Goal: Information Seeking & Learning: Learn about a topic

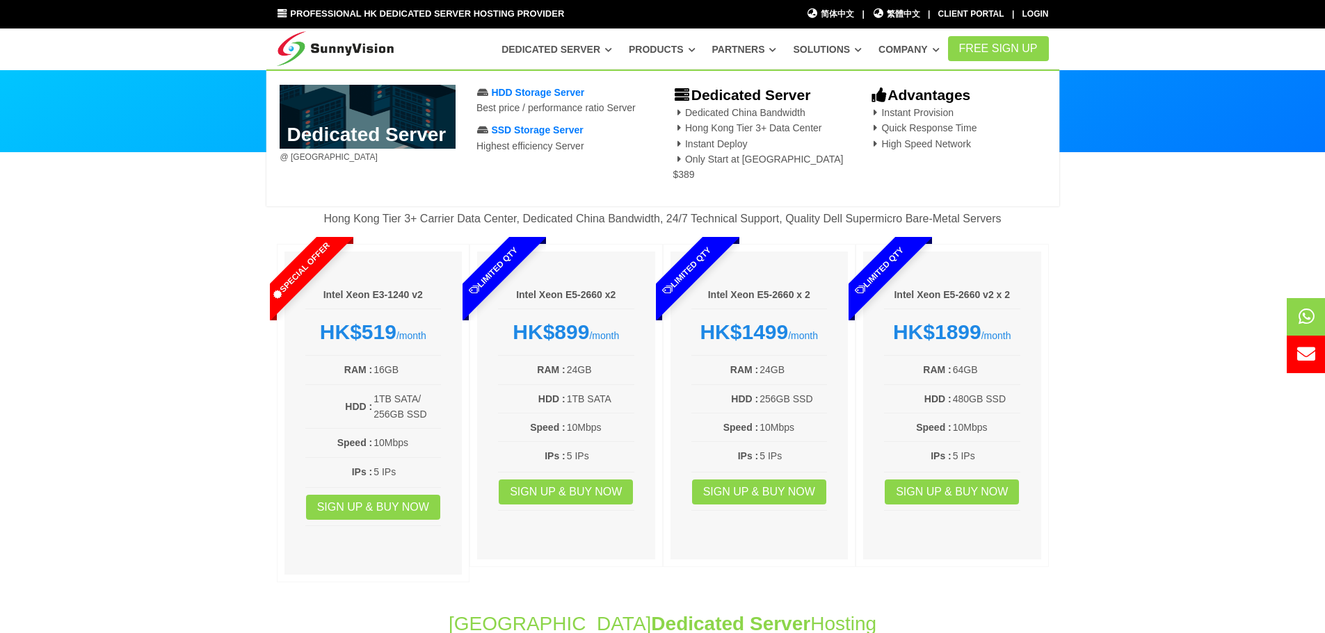
drag, startPoint x: 540, startPoint y: 45, endPoint x: 233, endPoint y: 235, distance: 361.0
click at [232, 238] on section "Best-Buy Dedicated Server Plan Hong Kong Tier 3+ Carrier Data Center, Dedicated…" at bounding box center [662, 375] width 1325 height 444
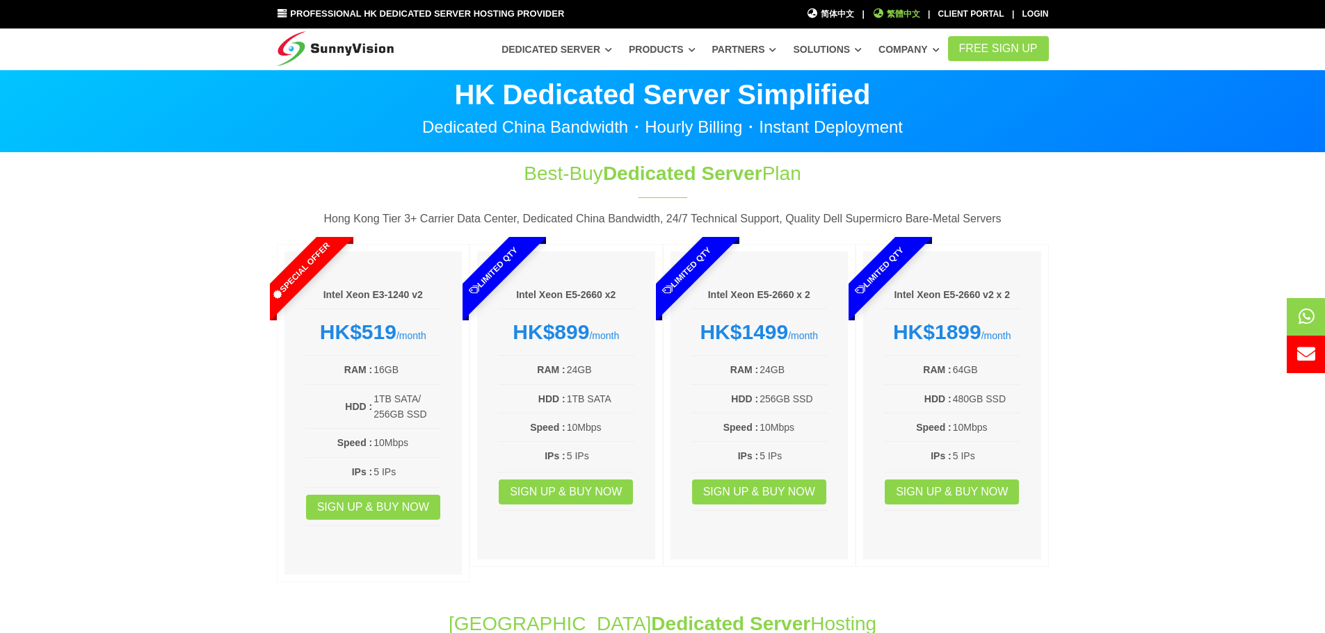
click at [893, 9] on span "繁體中文" at bounding box center [896, 14] width 48 height 13
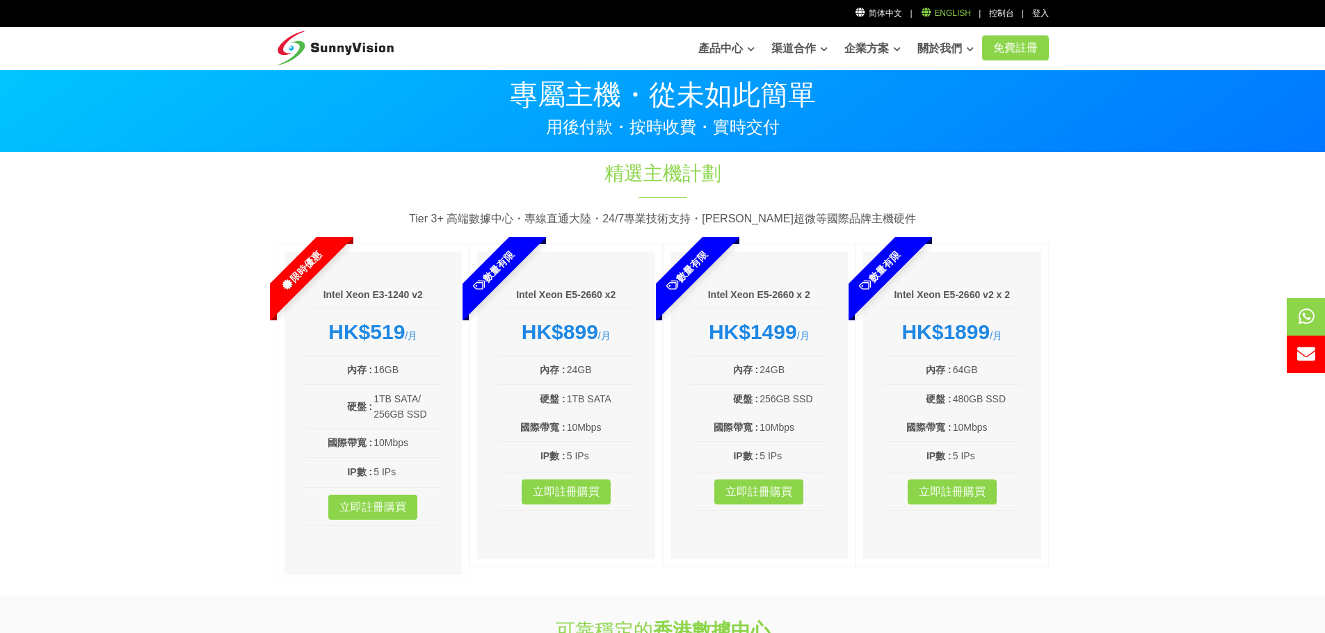
click at [948, 15] on link "English" at bounding box center [945, 13] width 51 height 10
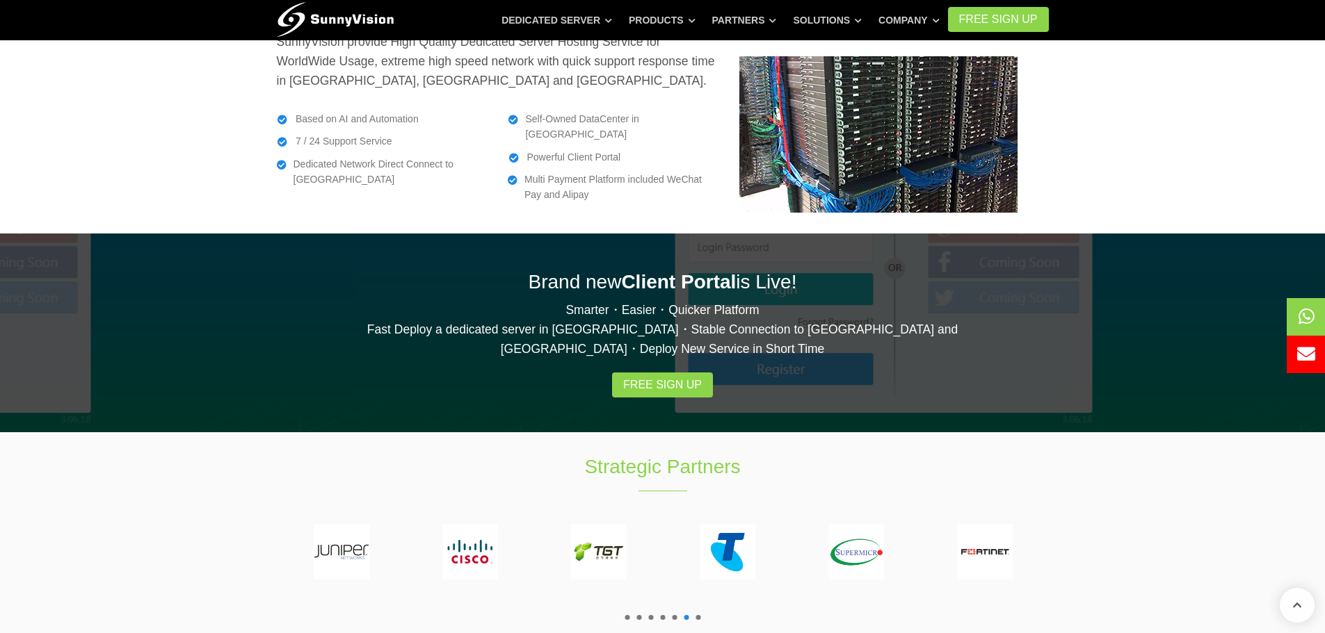
scroll to position [2295, 0]
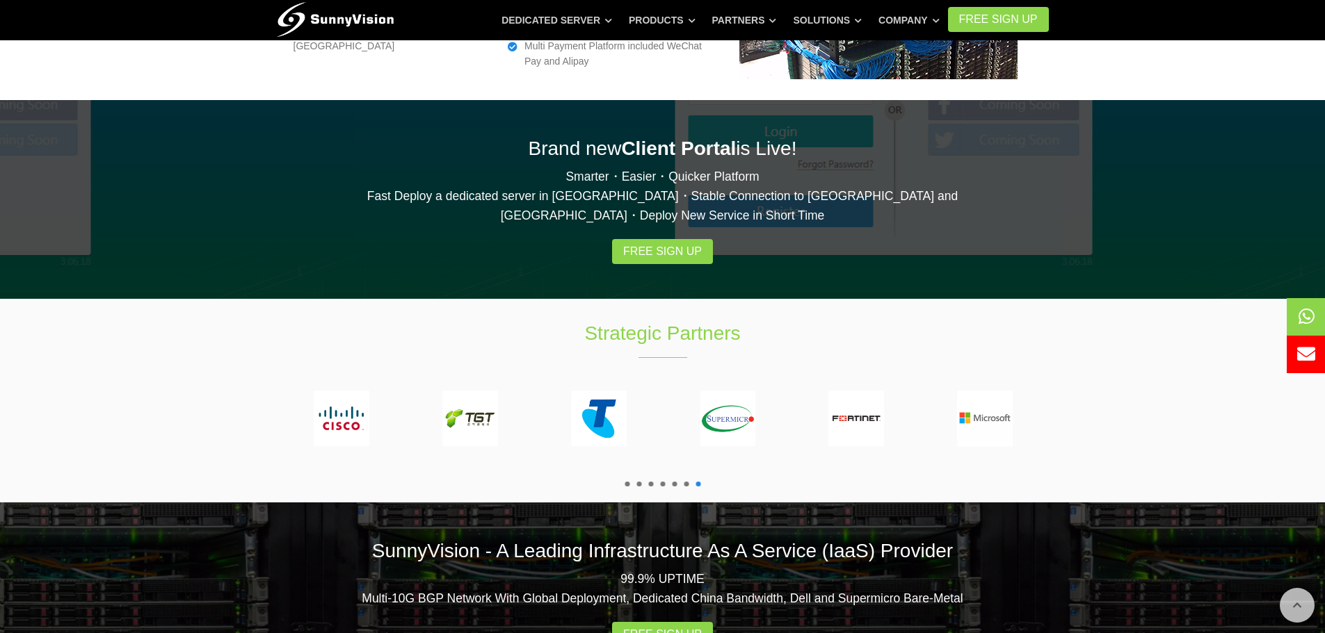
click at [624, 482] on span at bounding box center [626, 484] width 5 height 5
click at [638, 482] on span at bounding box center [638, 484] width 5 height 5
click at [649, 482] on span at bounding box center [650, 484] width 5 height 5
click at [662, 482] on span at bounding box center [662, 484] width 5 height 5
click at [676, 482] on span at bounding box center [674, 484] width 5 height 5
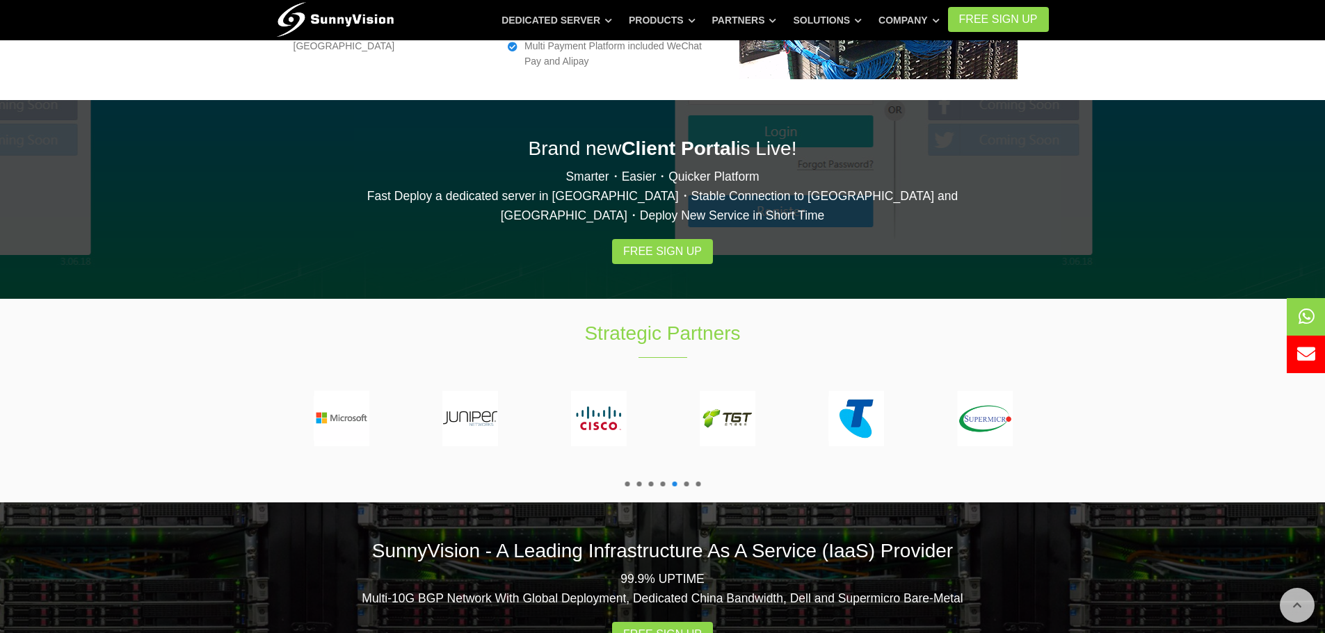
click at [684, 482] on span at bounding box center [686, 484] width 5 height 5
click at [698, 482] on span at bounding box center [697, 484] width 5 height 5
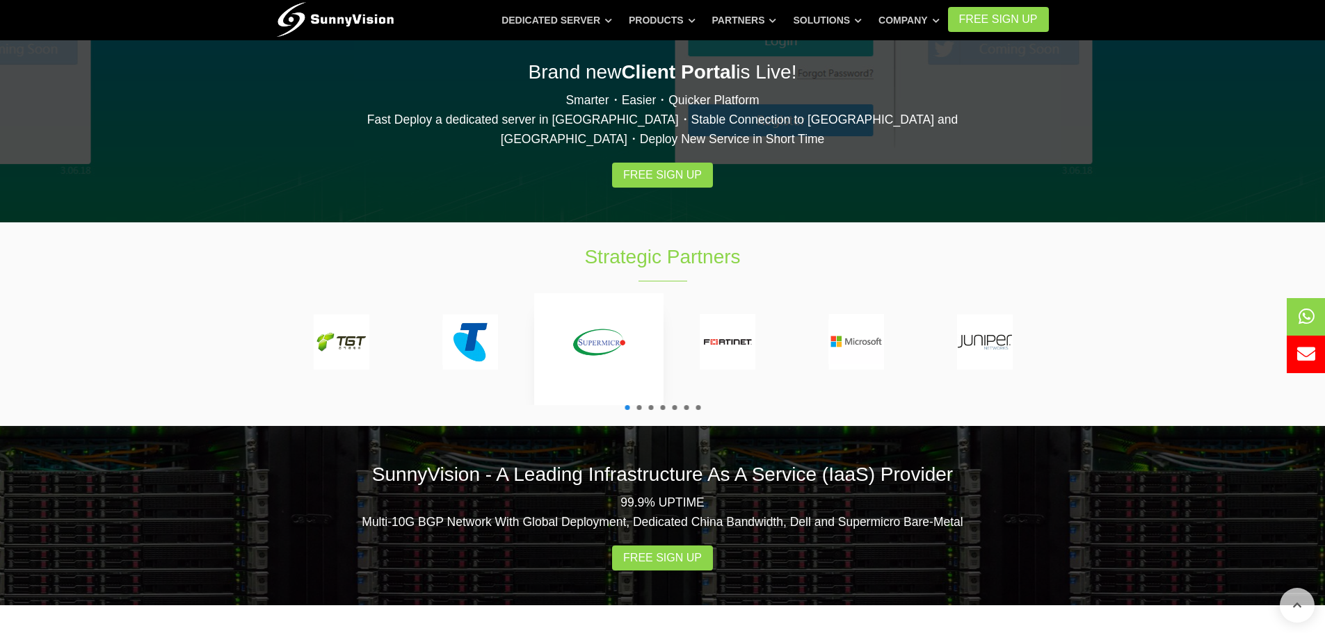
scroll to position [2366, 0]
